Goal: Task Accomplishment & Management: Manage account settings

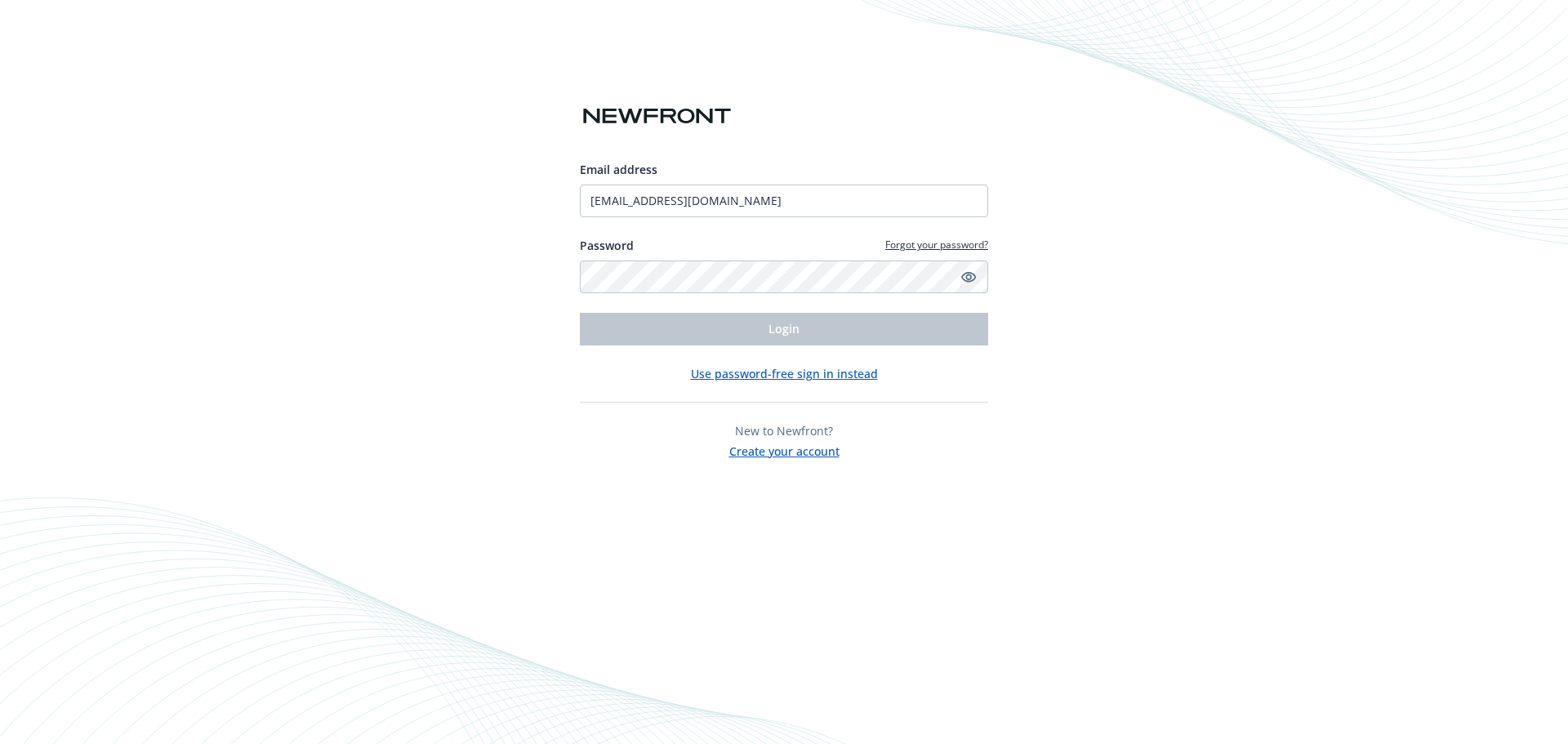
click at [782, 375] on button "Use password-free sign in instead" at bounding box center [783, 374] width 186 height 18
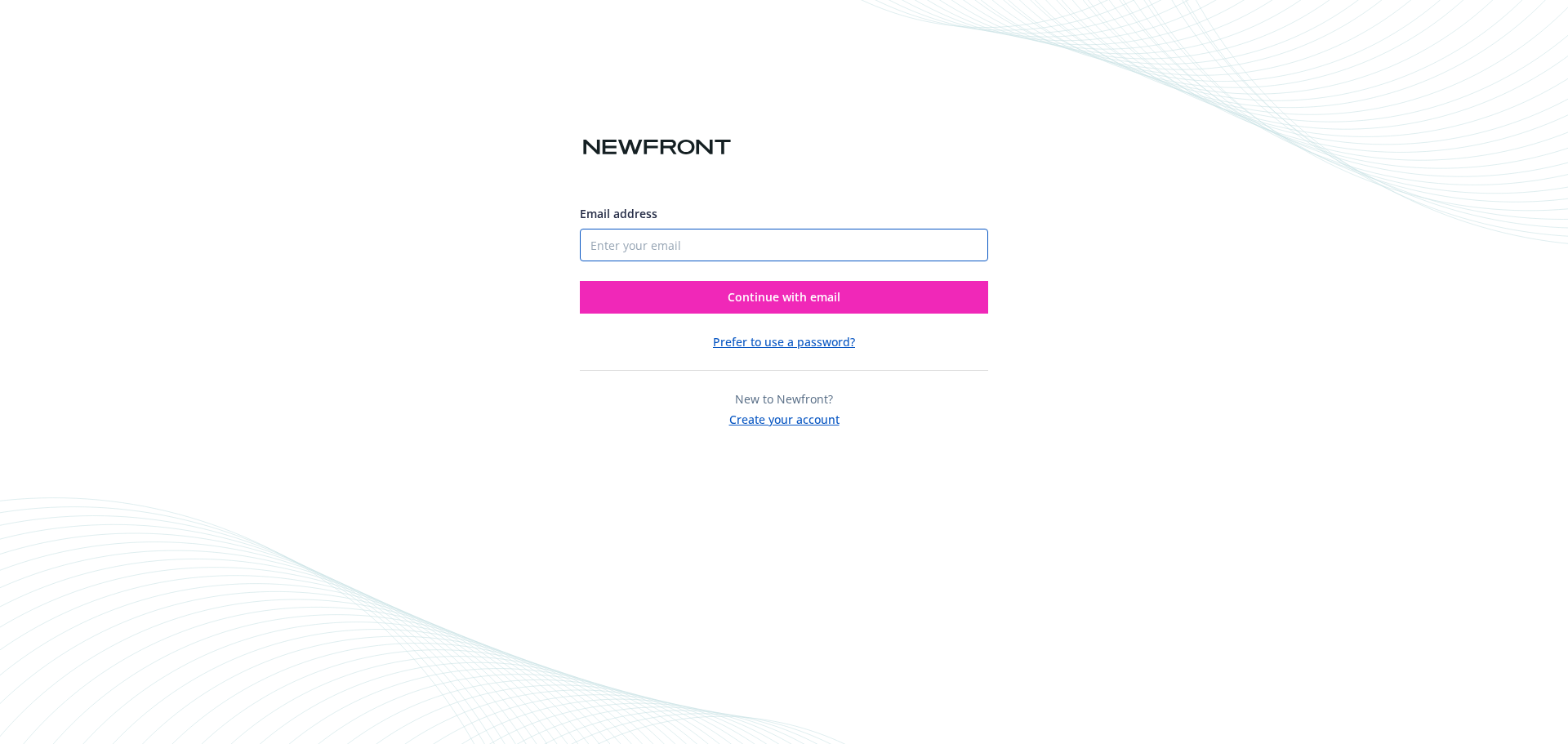
click at [777, 237] on input "Email address" at bounding box center [784, 244] width 408 height 32
type input "[EMAIL_ADDRESS][DOMAIN_NAME]"
click at [828, 297] on span "Continue with email" at bounding box center [783, 297] width 112 height 16
